Goal: Task Accomplishment & Management: Manage account settings

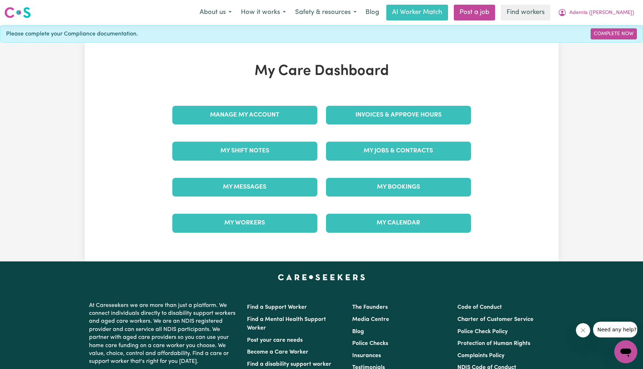
click at [386, 104] on div "Invoices & Approve Hours" at bounding box center [398, 115] width 154 height 36
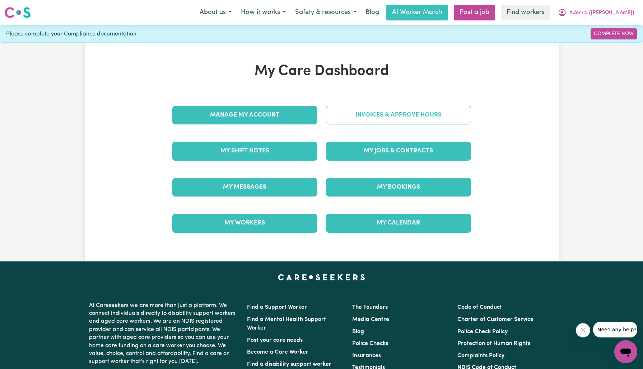
click at [389, 116] on link "Invoices & Approve Hours" at bounding box center [398, 115] width 145 height 19
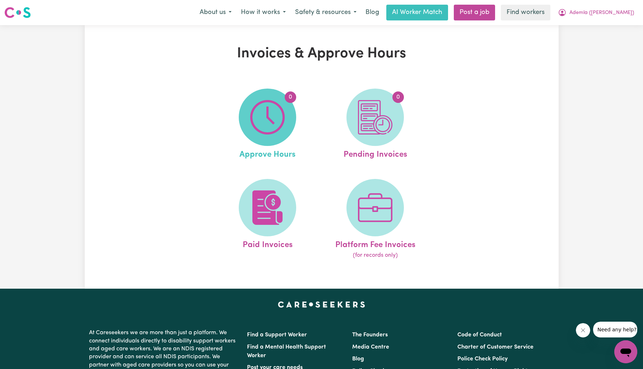
click at [287, 113] on span "0" at bounding box center [267, 117] width 57 height 57
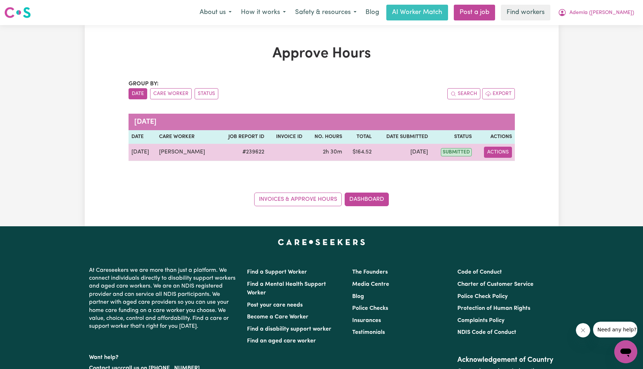
click at [485, 152] on button "Actions" at bounding box center [498, 152] width 28 height 11
click at [499, 174] on link "View Job Report" at bounding box center [514, 168] width 61 height 14
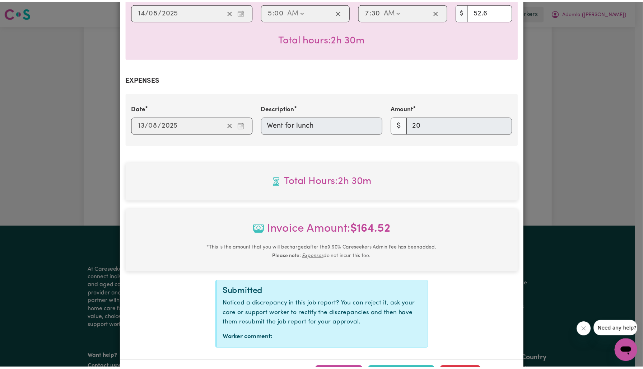
scroll to position [236, 0]
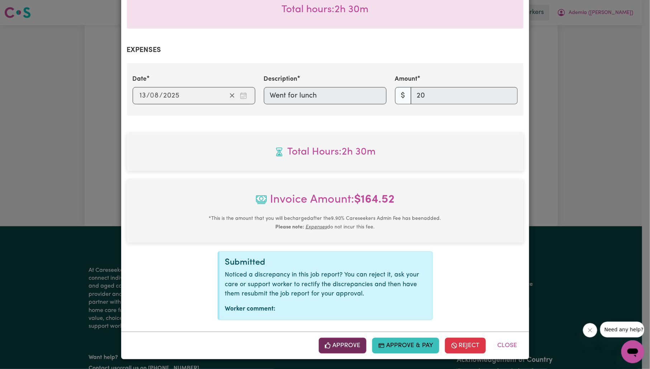
click at [332, 347] on button "Approve" at bounding box center [343, 346] width 48 height 16
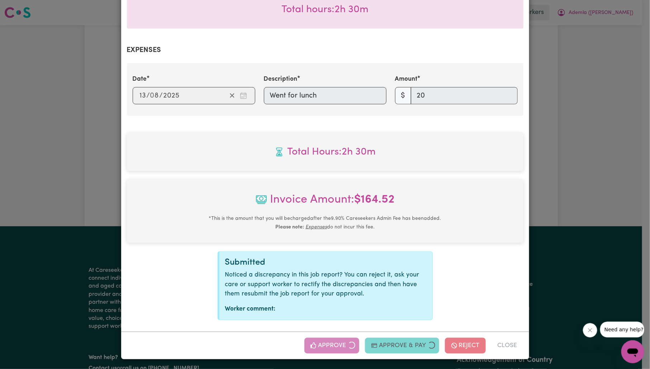
drag, startPoint x: 595, startPoint y: 148, endPoint x: 577, endPoint y: 152, distance: 17.9
click at [594, 148] on div "Job Report # 239622 - [PERSON_NAME] Summary Job report # 239622 Client name: Ad…" at bounding box center [325, 184] width 650 height 369
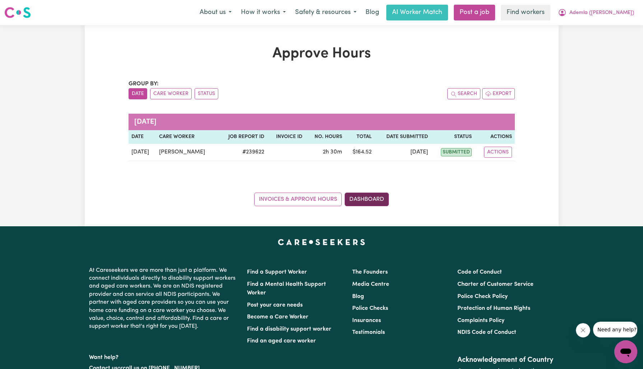
click at [380, 199] on link "Dashboard" at bounding box center [366, 200] width 44 height 14
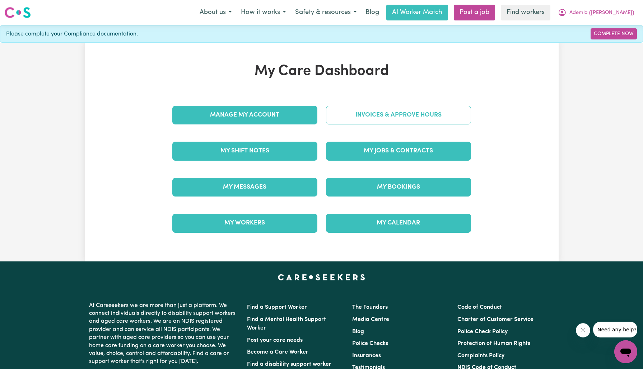
click at [372, 111] on link "Invoices & Approve Hours" at bounding box center [398, 115] width 145 height 19
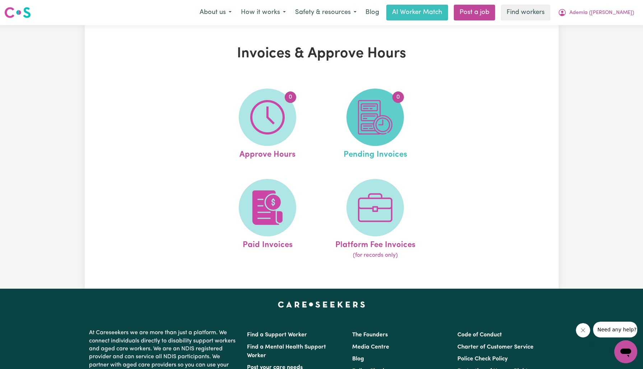
click at [382, 132] on img at bounding box center [375, 117] width 34 height 34
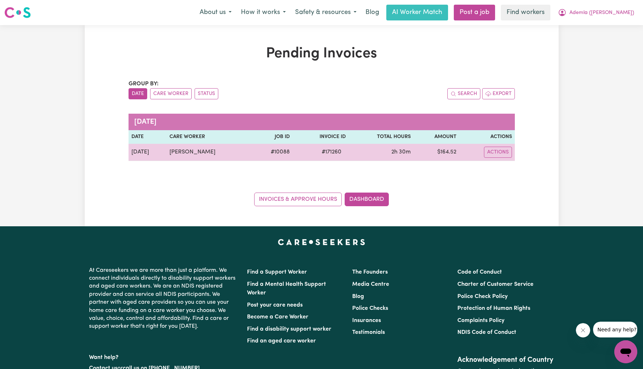
click at [327, 152] on span "# 171260" at bounding box center [331, 152] width 28 height 9
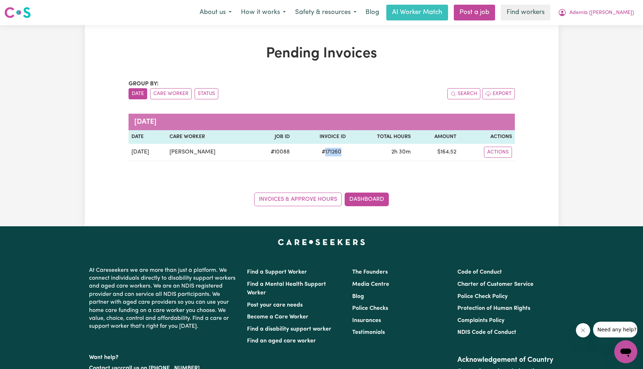
copy span "171260"
click at [594, 10] on button "Ademla ([PERSON_NAME])" at bounding box center [595, 12] width 85 height 15
click at [595, 39] on link "Logout" at bounding box center [609, 41] width 57 height 14
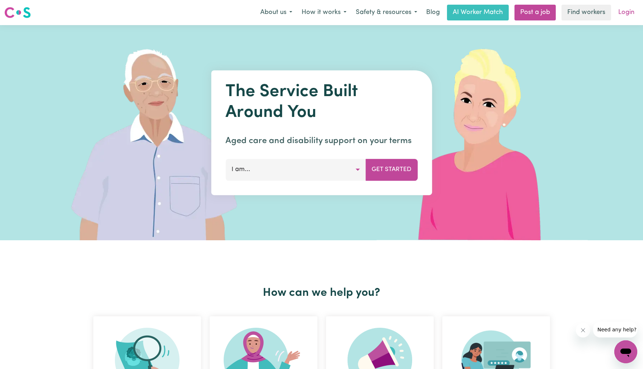
click at [627, 13] on link "Login" at bounding box center [625, 13] width 25 height 16
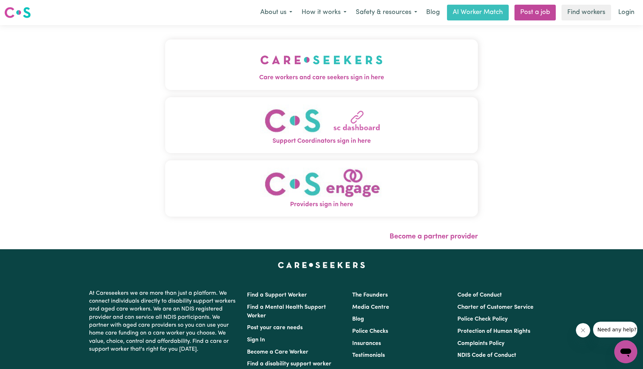
click at [296, 60] on img "Care workers and care seekers sign in here" at bounding box center [321, 60] width 122 height 27
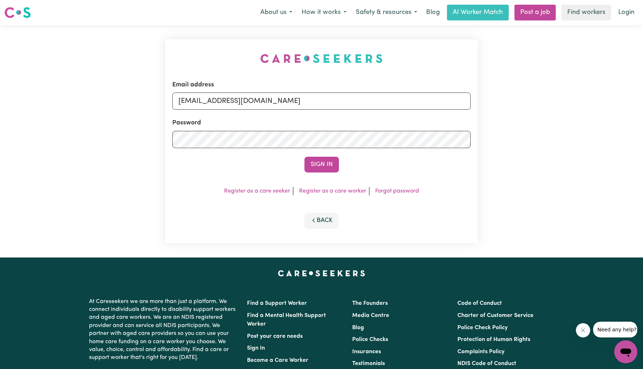
click at [161, 50] on div "Email address [EMAIL_ADDRESS][DOMAIN_NAME] Password Sign In Register as a care …" at bounding box center [321, 141] width 321 height 232
drag, startPoint x: 215, startPoint y: 102, endPoint x: 615, endPoint y: 125, distance: 400.3
click at [615, 125] on div "Email address [EMAIL_ADDRESS][DOMAIN_NAME] Password Sign In Register as a care …" at bounding box center [321, 141] width 643 height 232
type input "[EMAIL_ADDRESS][DOMAIN_NAME]"
click at [304, 157] on button "Sign In" at bounding box center [321, 165] width 34 height 16
